Goal: Task Accomplishment & Management: Manage account settings

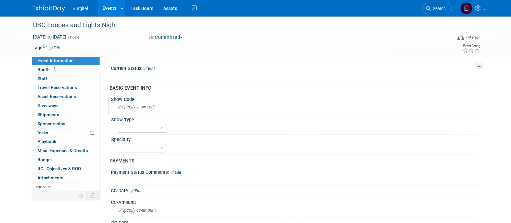
click at [148, 104] on span "Specify show code" at bounding box center [137, 106] width 38 height 5
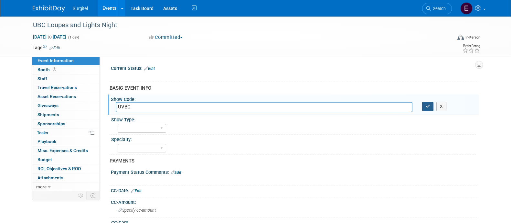
type input "UVBC"
click at [428, 104] on icon "button" at bounding box center [428, 106] width 5 height 4
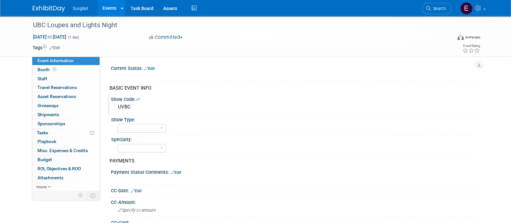
click at [54, 47] on link "Edit" at bounding box center [54, 48] width 11 height 5
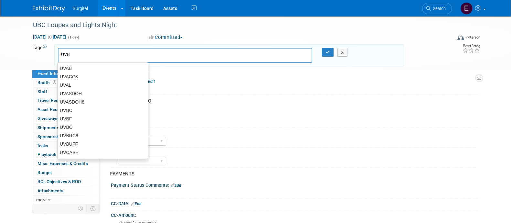
type input "UVBC"
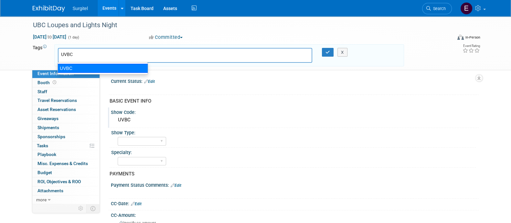
click at [76, 69] on div "UVBC" at bounding box center [103, 68] width 90 height 9
type input "UVBC"
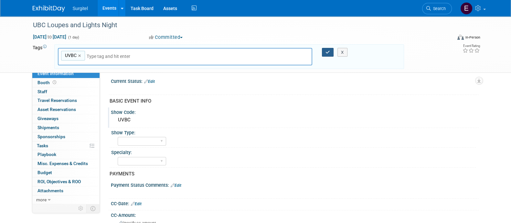
click at [327, 50] on icon "button" at bounding box center [327, 52] width 5 height 4
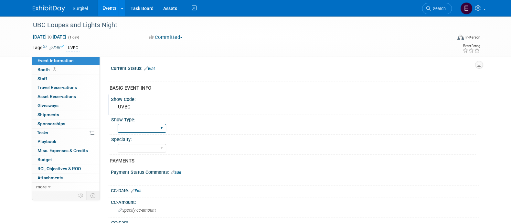
click at [150, 131] on select "School Show Trade Show Wet Lab CE Course Lunch and Learn" at bounding box center [142, 128] width 48 height 9
select select "School Show"
click at [118, 124] on select "School Show Trade Show Wet Lab CE Course Lunch and Learn" at bounding box center [142, 128] width 48 height 9
click at [155, 148] on select "Dental Hygiene Medical Veterinarian Other" at bounding box center [142, 148] width 48 height 9
select select "Dental"
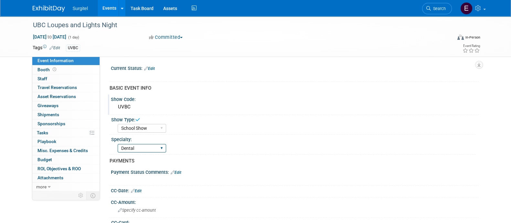
click at [118, 144] on select "Dental Hygiene Medical Veterinarian Other" at bounding box center [142, 148] width 48 height 9
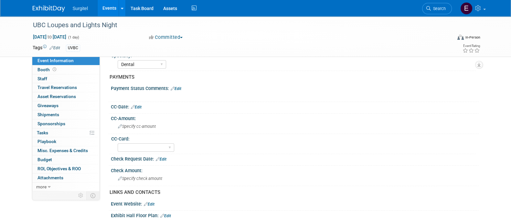
scroll to position [83, 0]
click at [137, 106] on link "Edit" at bounding box center [136, 108] width 11 height 5
select select "8"
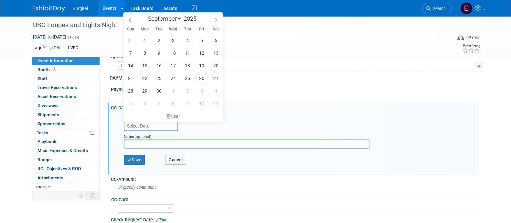
click at [148, 123] on input "text" at bounding box center [151, 126] width 54 height 10
click at [205, 82] on span "26" at bounding box center [201, 78] width 13 height 13
type input "Sep 26, 2025"
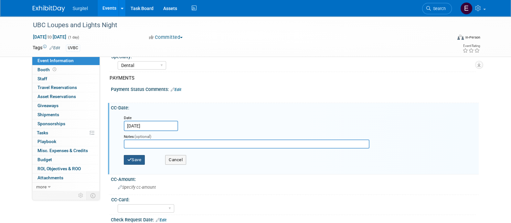
click at [137, 158] on button "Save" at bounding box center [134, 160] width 21 height 10
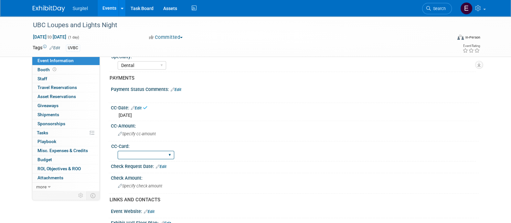
click at [136, 153] on select "Rewards - 12003 SkyMiles - 93008 Visa - 1925 Business Cash - 7359" at bounding box center [146, 155] width 57 height 9
select select "SkyMiles - 93008"
click at [118, 151] on select "Rewards - 12003 SkyMiles - 93008 Visa - 1925 Business Cash - 7359" at bounding box center [146, 155] width 57 height 9
click at [136, 131] on span "Specify cc-amount" at bounding box center [137, 133] width 38 height 5
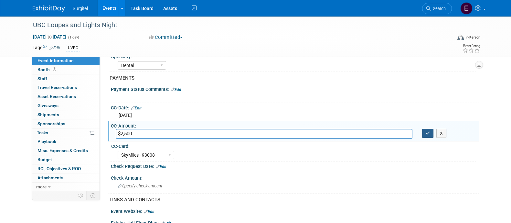
type input "$2,500"
click at [428, 132] on icon "button" at bounding box center [428, 133] width 5 height 4
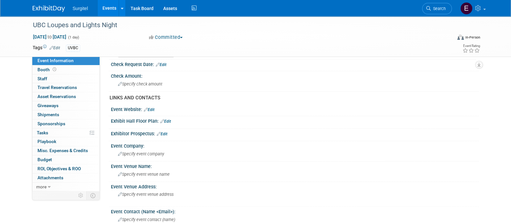
scroll to position [178, 0]
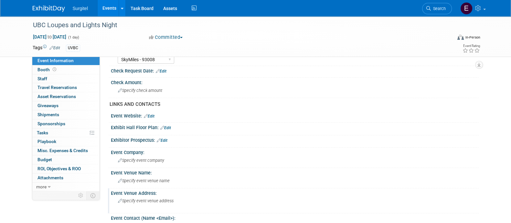
drag, startPoint x: 131, startPoint y: 199, endPoint x: 135, endPoint y: 199, distance: 3.9
click at [135, 199] on span "Specify event venue address" at bounding box center [146, 200] width 56 height 5
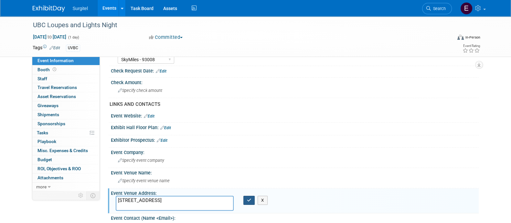
type textarea "2199 Wesbrook Mall, Vancouver, BC V6T 1Z3"
click at [250, 198] on icon "button" at bounding box center [249, 200] width 5 height 4
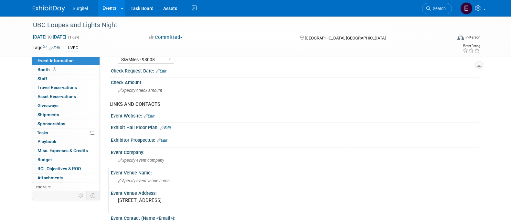
click at [162, 181] on div "Specify event venue name" at bounding box center [295, 180] width 358 height 10
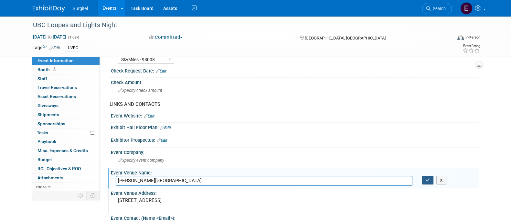
type input "J.B. Macdonald Building"
click at [427, 181] on button "button" at bounding box center [428, 179] width 12 height 9
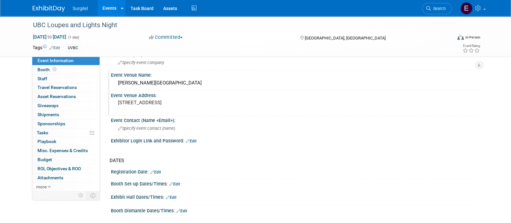
scroll to position [276, 0]
click at [174, 194] on link "Edit" at bounding box center [171, 196] width 11 height 5
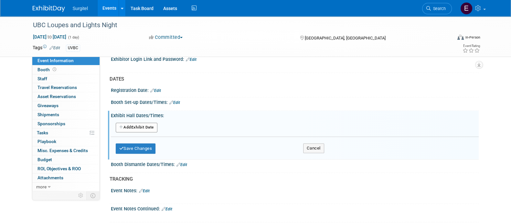
scroll to position [378, 0]
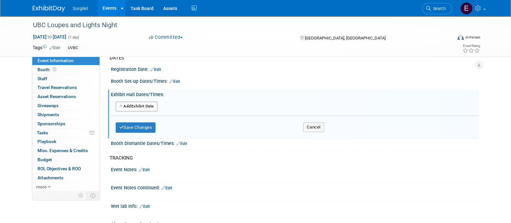
click at [153, 101] on button "Add Another Exhibit Date" at bounding box center [137, 106] width 42 height 10
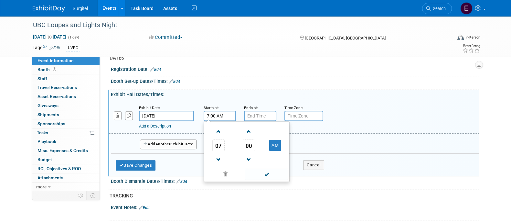
click at [226, 115] on input "7:00 AM" at bounding box center [220, 116] width 32 height 10
click at [224, 142] on span "07" at bounding box center [218, 145] width 12 height 12
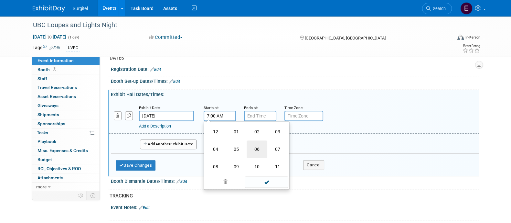
click at [259, 148] on td "06" at bounding box center [257, 148] width 21 height 17
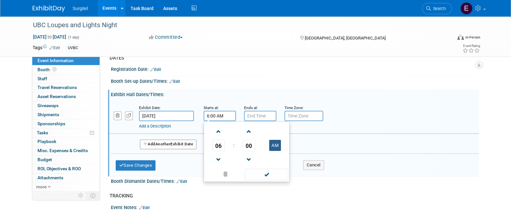
click at [274, 146] on button "AM" at bounding box center [275, 145] width 12 height 11
type input "6:00 PM"
click at [275, 168] on span at bounding box center [267, 173] width 44 height 11
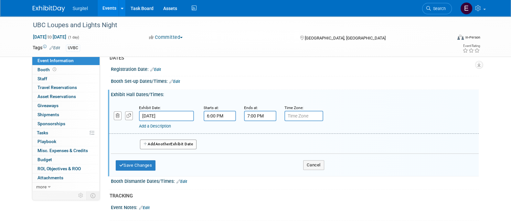
click at [263, 112] on input "7:00 PM" at bounding box center [260, 116] width 32 height 10
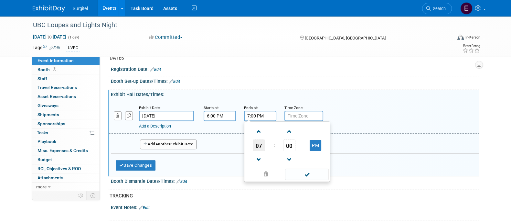
click at [259, 139] on span "07" at bounding box center [259, 145] width 12 height 12
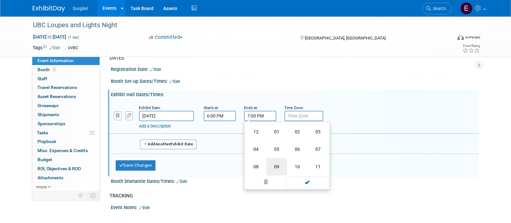
click at [280, 159] on td "09" at bounding box center [276, 166] width 21 height 17
type input "9:00 PM"
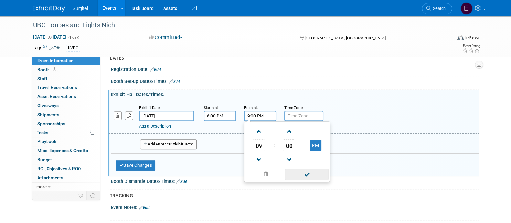
click at [297, 170] on span at bounding box center [307, 173] width 44 height 11
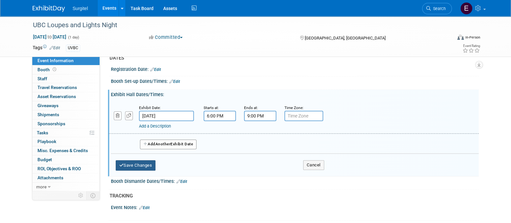
click at [139, 164] on button "Save Changes" at bounding box center [136, 165] width 40 height 10
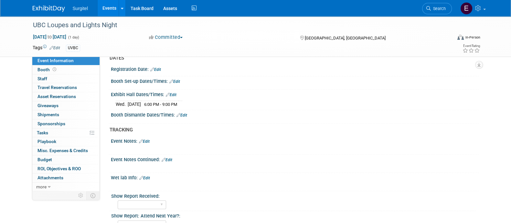
click at [176, 79] on link "Edit" at bounding box center [174, 81] width 11 height 5
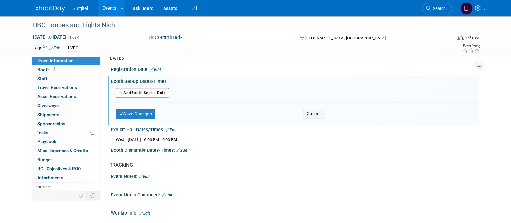
click at [163, 95] on div "Add Another Booth Set-up Date" at bounding box center [295, 93] width 368 height 12
click at [159, 92] on button "Add Another Booth Set-up Date" at bounding box center [143, 93] width 54 height 10
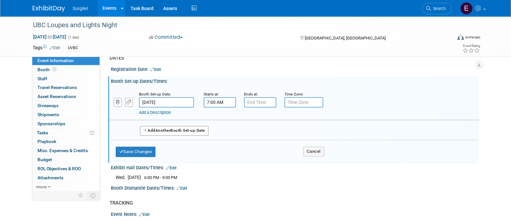
click at [213, 99] on input "7:00 AM" at bounding box center [220, 102] width 32 height 10
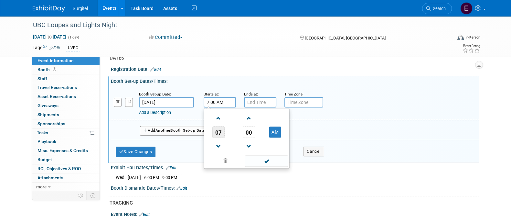
click at [215, 131] on span "07" at bounding box center [218, 132] width 12 height 12
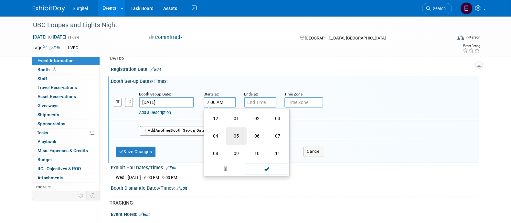
click at [227, 135] on td "05" at bounding box center [236, 135] width 21 height 17
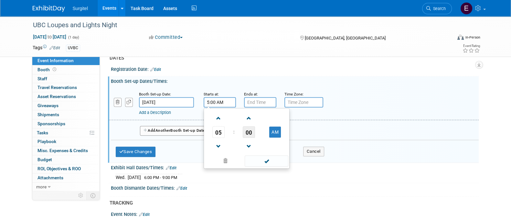
click at [247, 131] on span "00" at bounding box center [249, 132] width 12 height 12
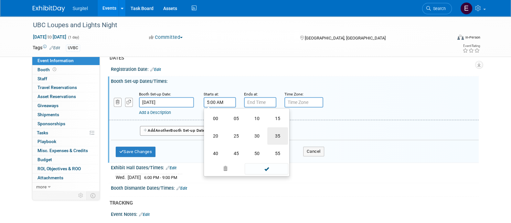
click at [270, 136] on td "35" at bounding box center [277, 135] width 21 height 17
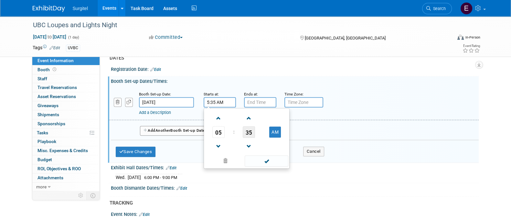
click at [246, 127] on span "35" at bounding box center [249, 132] width 12 height 12
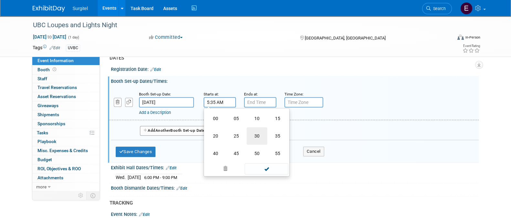
click at [257, 133] on td "30" at bounding box center [257, 135] width 21 height 17
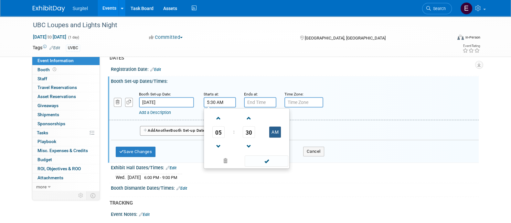
click at [274, 127] on button "AM" at bounding box center [275, 131] width 12 height 11
type input "5:30 PM"
click at [273, 162] on span at bounding box center [267, 160] width 44 height 11
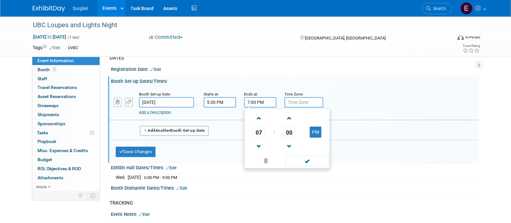
click at [249, 99] on input "7:00 PM" at bounding box center [260, 102] width 32 height 10
click at [258, 133] on span "07" at bounding box center [259, 132] width 12 height 12
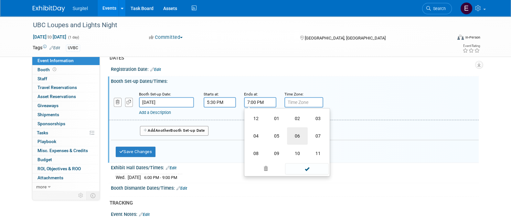
click at [303, 130] on td "06" at bounding box center [297, 135] width 21 height 17
type input "6:00 PM"
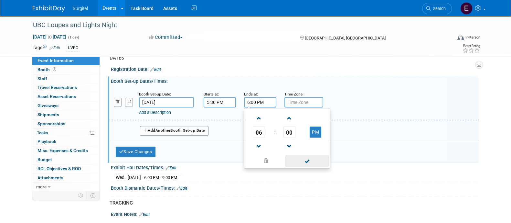
click at [307, 155] on span at bounding box center [307, 160] width 44 height 11
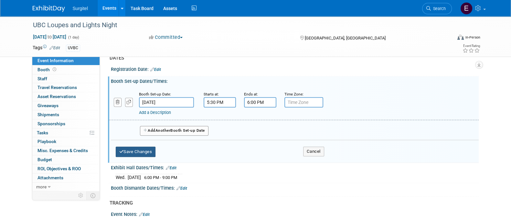
click at [148, 146] on button "Save Changes" at bounding box center [136, 151] width 40 height 10
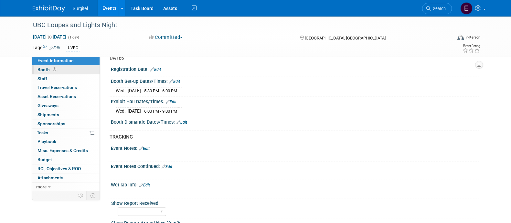
click at [52, 65] on link "Booth" at bounding box center [65, 69] width 67 height 9
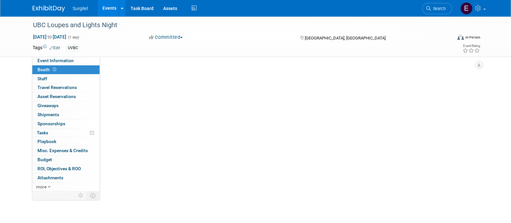
scroll to position [0, 0]
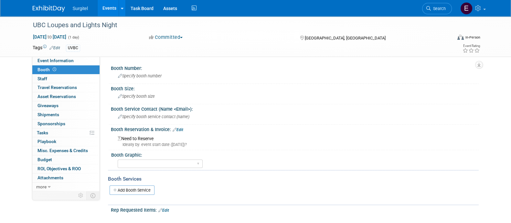
click at [183, 127] on link "Edit" at bounding box center [178, 129] width 11 height 5
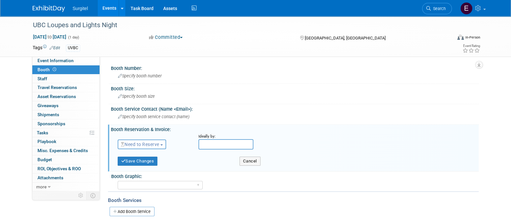
click at [153, 142] on span "Need to Reserve" at bounding box center [140, 144] width 38 height 5
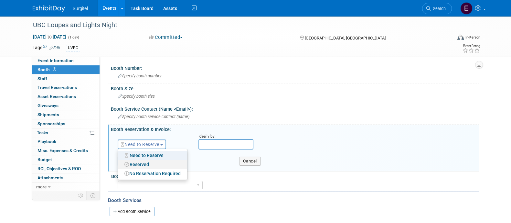
click at [153, 160] on link "Reserved" at bounding box center [152, 164] width 69 height 9
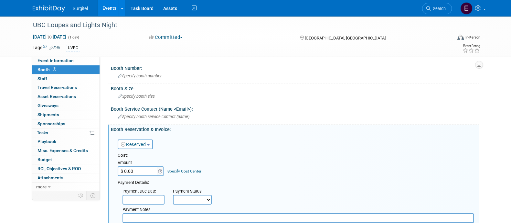
click at [151, 171] on input "$ 0.00" at bounding box center [138, 171] width 40 height 10
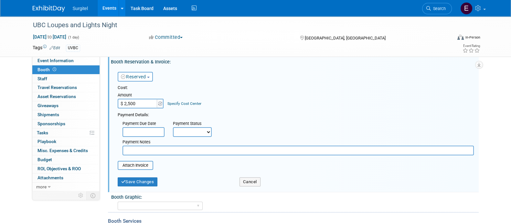
scroll to position [102, 0]
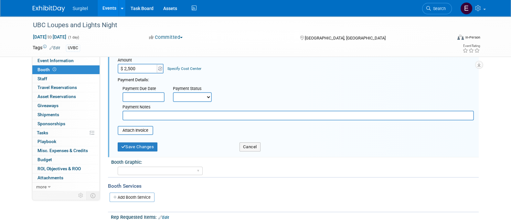
type input "$ 2,500.00"
click at [208, 92] on select "Not Paid Yet Partially Paid Paid in Full" at bounding box center [192, 97] width 39 height 10
select select "1"
click at [173, 92] on select "Not Paid Yet Partially Paid Paid in Full" at bounding box center [192, 97] width 39 height 10
click at [155, 142] on button "Save Changes" at bounding box center [138, 146] width 40 height 9
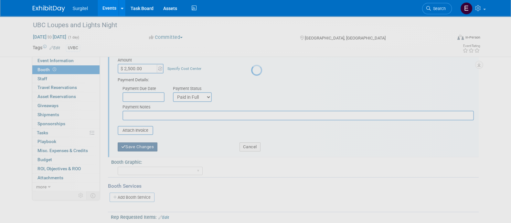
scroll to position [95, 0]
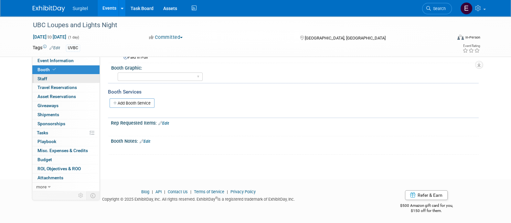
click at [52, 74] on link "0 Staff 0" at bounding box center [65, 78] width 67 height 9
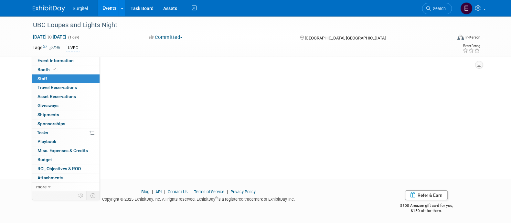
scroll to position [0, 0]
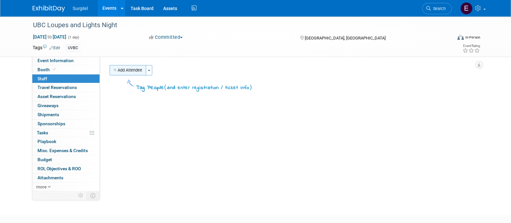
click at [134, 73] on button "Add Attendee" at bounding box center [128, 70] width 37 height 10
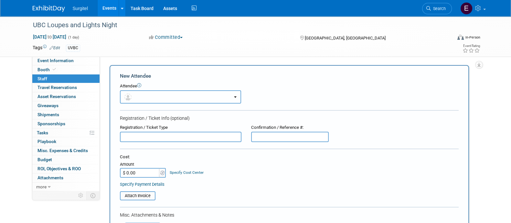
click at [137, 95] on button "button" at bounding box center [180, 96] width 121 height 13
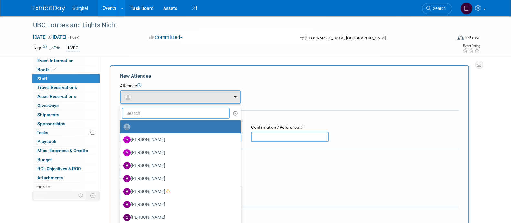
click at [166, 114] on input "text" at bounding box center [176, 113] width 108 height 11
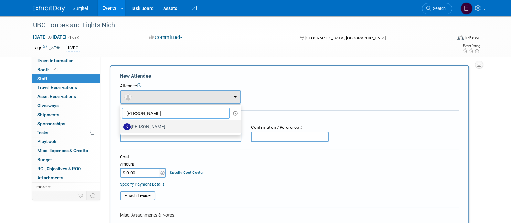
type input "kay"
click at [174, 131] on label "Kay Munchinsky" at bounding box center [178, 126] width 111 height 10
click at [121, 128] on input "Kay Munchinsky" at bounding box center [119, 126] width 4 height 4
select select "0f816257-f56d-43c8-84f9-0c394e7cebb4"
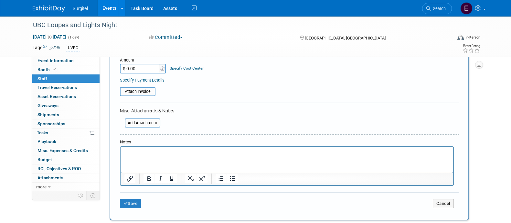
scroll to position [126, 0]
click at [131, 198] on button "Save" at bounding box center [130, 202] width 21 height 9
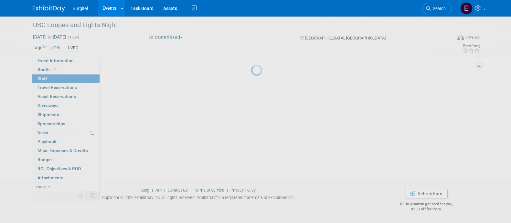
scroll to position [37, 0]
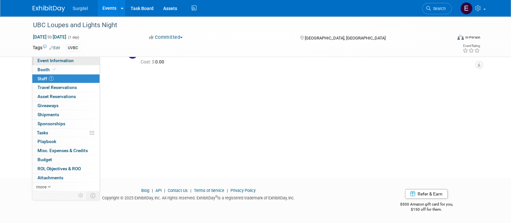
click at [71, 62] on span "Event Information" at bounding box center [55, 60] width 36 height 5
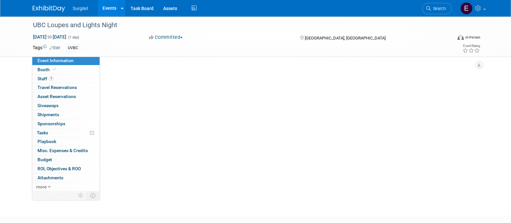
select select "School Show"
select select "Dental"
select select "SkyMiles - 93008"
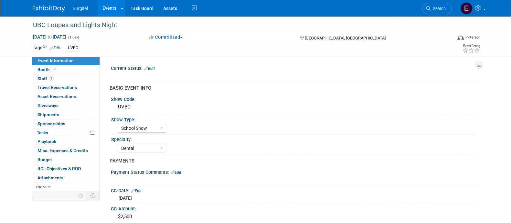
click at [109, 13] on link "Events" at bounding box center [110, 8] width 24 height 16
